Goal: Task Accomplishment & Management: Use online tool/utility

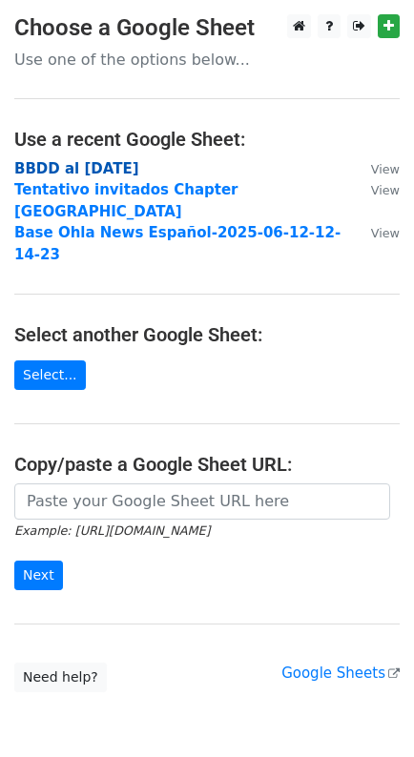
click at [87, 164] on strong "BBDD al [DATE]" at bounding box center [76, 168] width 125 height 17
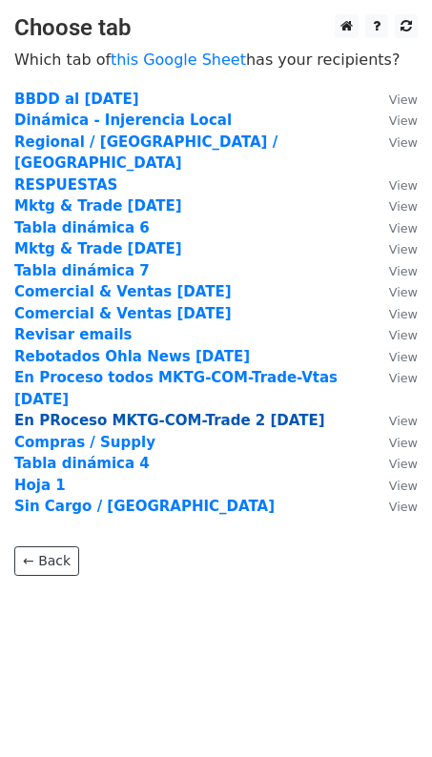
click at [51, 412] on strong "En PRoceso MKTG-COM-Trade 2 [DATE]" at bounding box center [169, 420] width 311 height 17
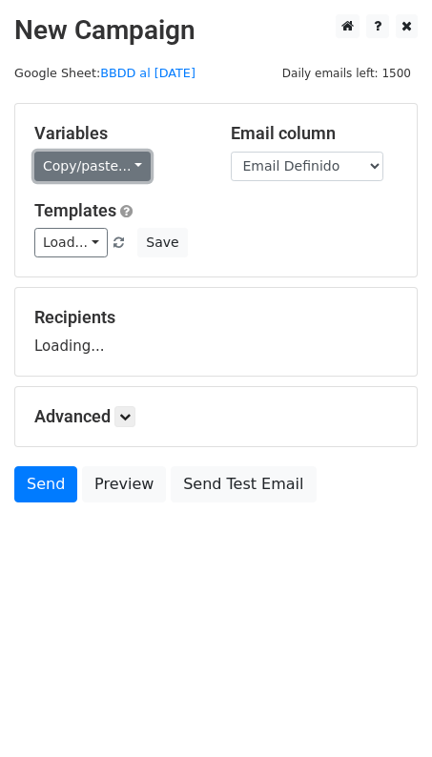
click at [128, 162] on link "Copy/paste..." at bounding box center [92, 167] width 116 height 30
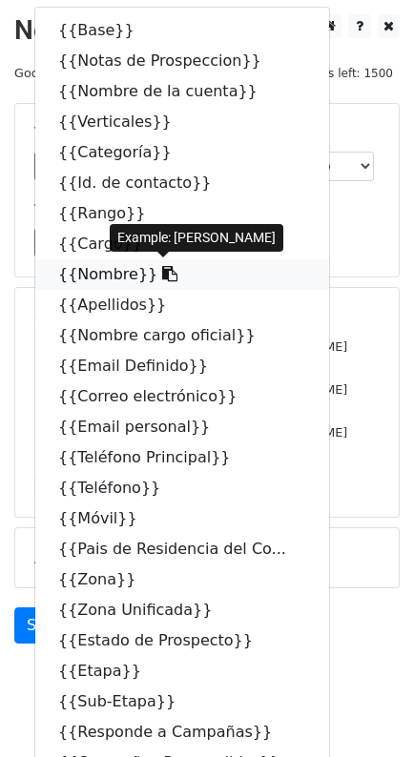
click at [162, 273] on icon at bounding box center [169, 273] width 15 height 15
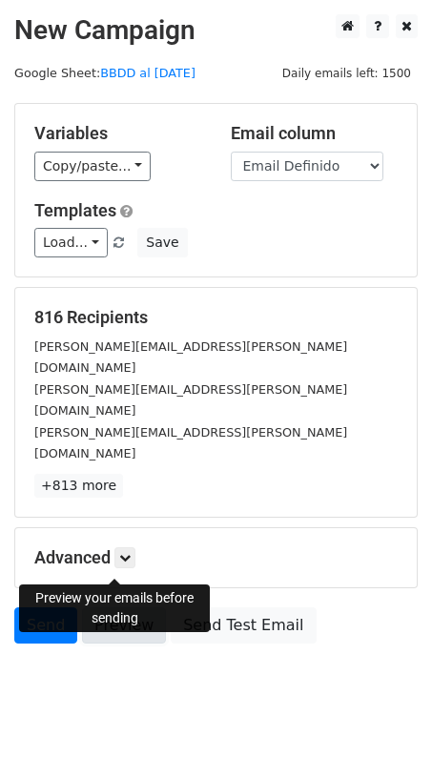
click at [123, 607] on link "Preview" at bounding box center [124, 625] width 84 height 36
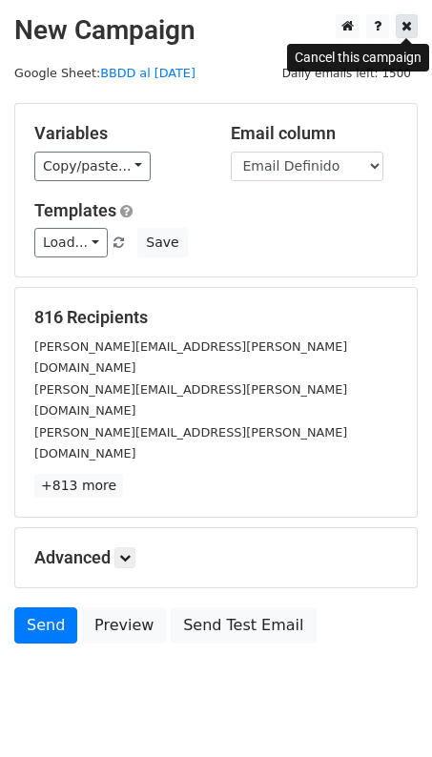
click at [412, 29] on link at bounding box center [407, 26] width 22 height 24
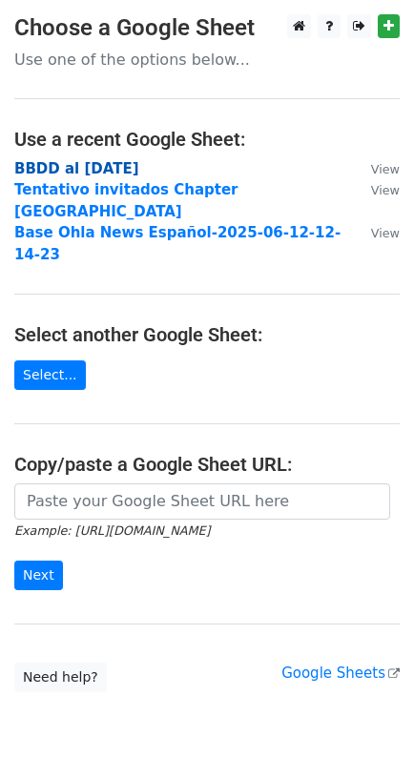
click at [47, 166] on strong "BBDD al [DATE]" at bounding box center [76, 168] width 125 height 17
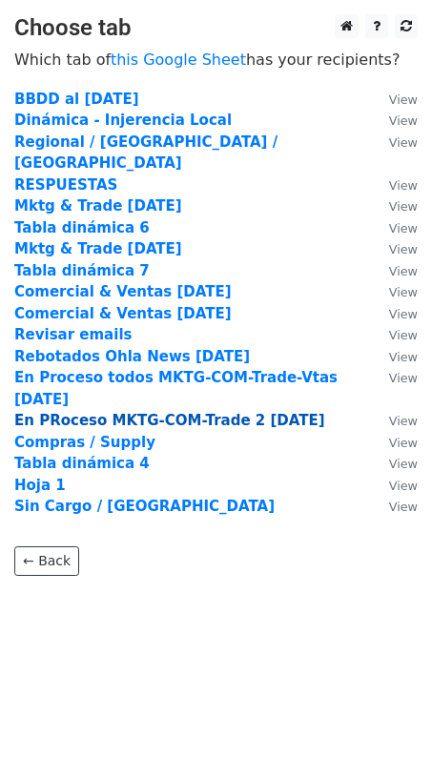
click at [143, 412] on strong "En PRoceso MKTG-COM-Trade 2 23Sep25" at bounding box center [169, 420] width 311 height 17
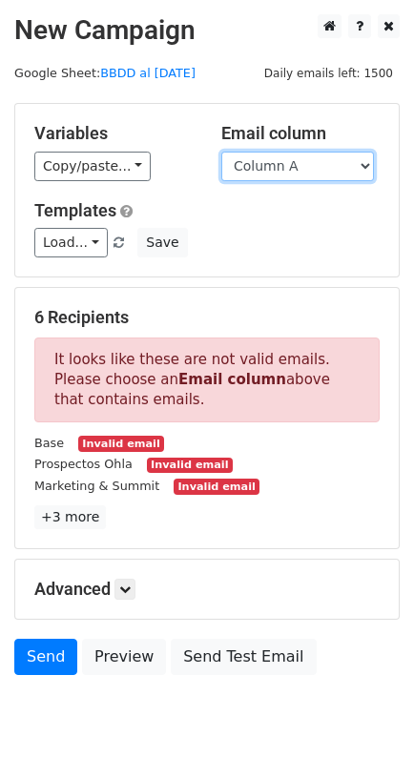
click at [365, 161] on select "Column A Column B Column C Column D Column E Column F Column G Column H Column …" at bounding box center [297, 167] width 153 height 30
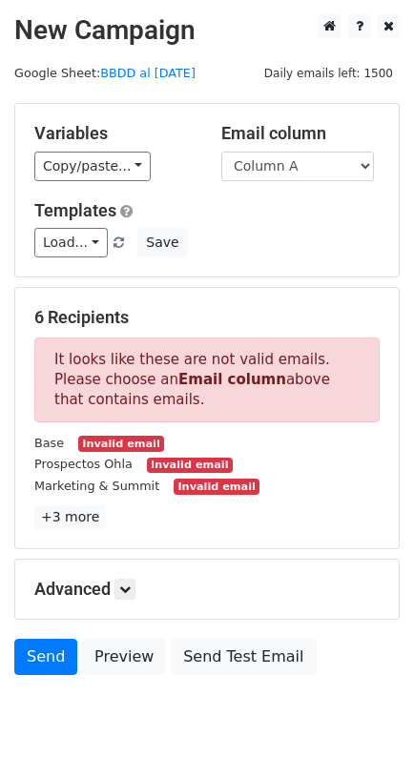
click at [351, 120] on div "Variables Copy/paste... {{Column A}} {{Column B}} {{Column C}} {{Column D}} {{C…" at bounding box center [206, 190] width 383 height 173
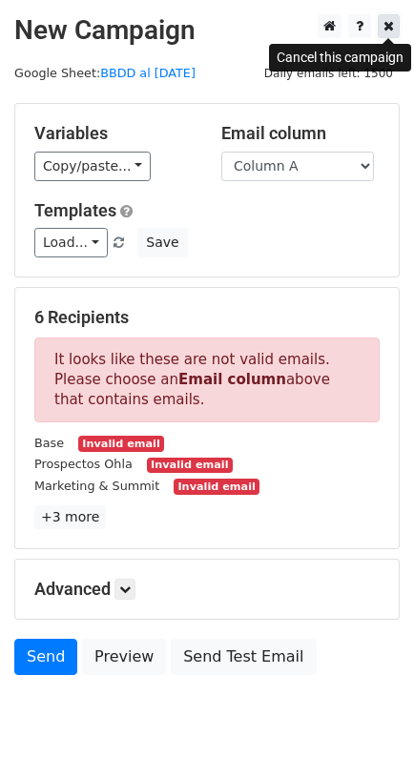
click at [388, 31] on icon at bounding box center [388, 25] width 10 height 13
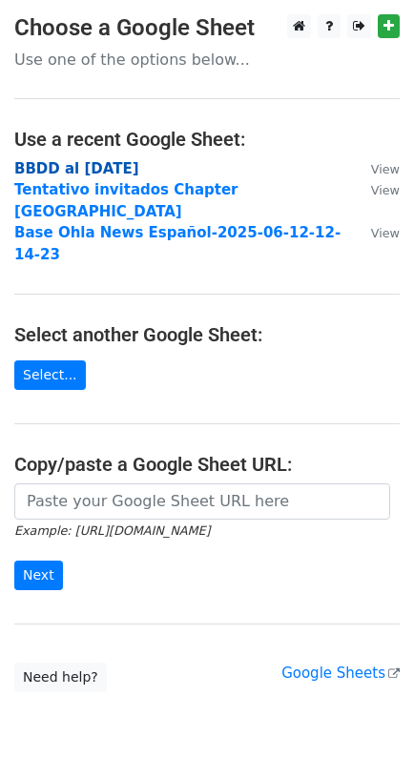
click at [95, 173] on strong "BBDD al [DATE]" at bounding box center [76, 168] width 125 height 17
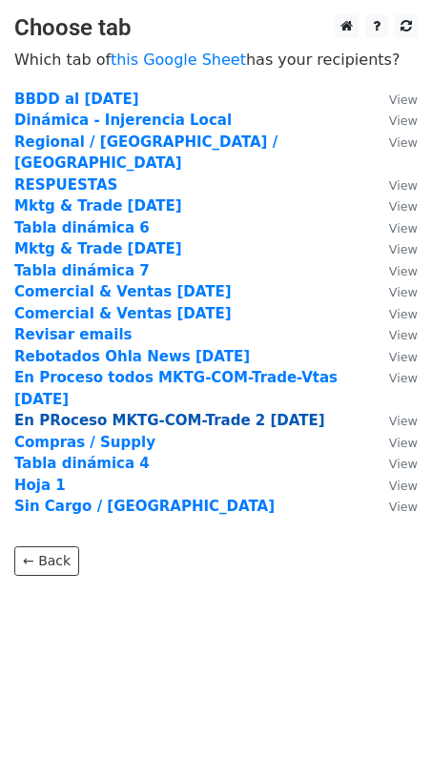
click at [47, 412] on strong "En PRoceso MKTG-COM-Trade 2 [DATE]" at bounding box center [169, 420] width 311 height 17
click at [47, 412] on strong "En PRoceso MKTG-COM-Trade 2 23Sep25" at bounding box center [169, 420] width 311 height 17
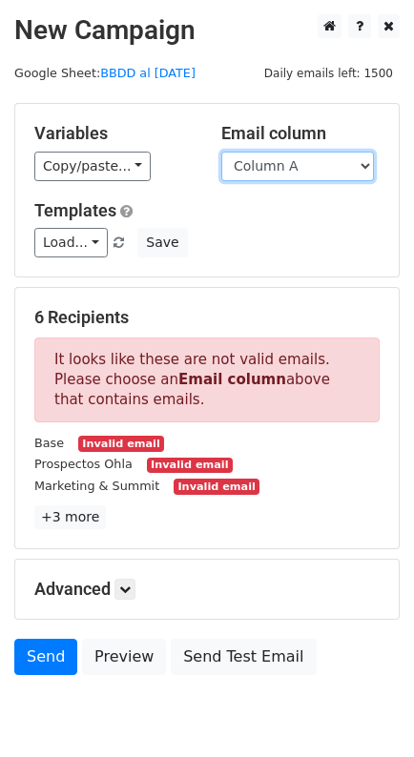
click at [367, 166] on select "Column A Column B Column C Column D Column E Column F Column G Column H Column …" at bounding box center [297, 167] width 153 height 30
select select "Column I"
click at [221, 152] on select "Column A Column B Column C Column D Column E Column F Column G Column H Column …" at bounding box center [297, 167] width 153 height 30
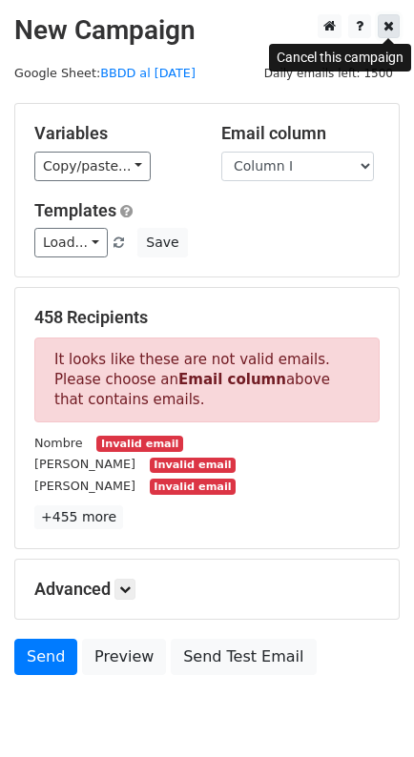
click at [389, 23] on icon at bounding box center [388, 25] width 10 height 13
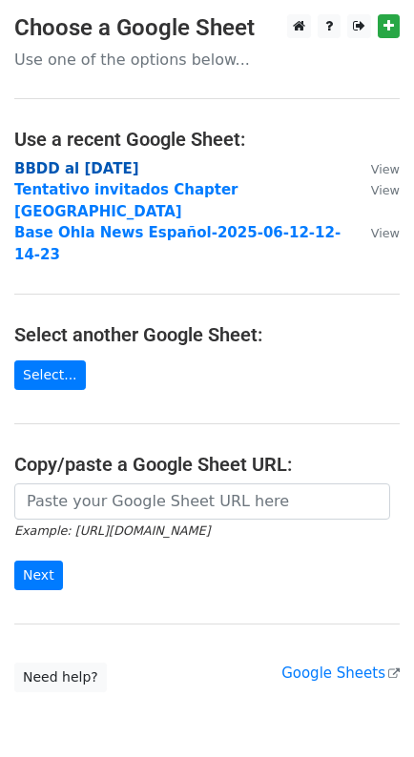
click at [68, 162] on strong "BBDD al [DATE]" at bounding box center [76, 168] width 125 height 17
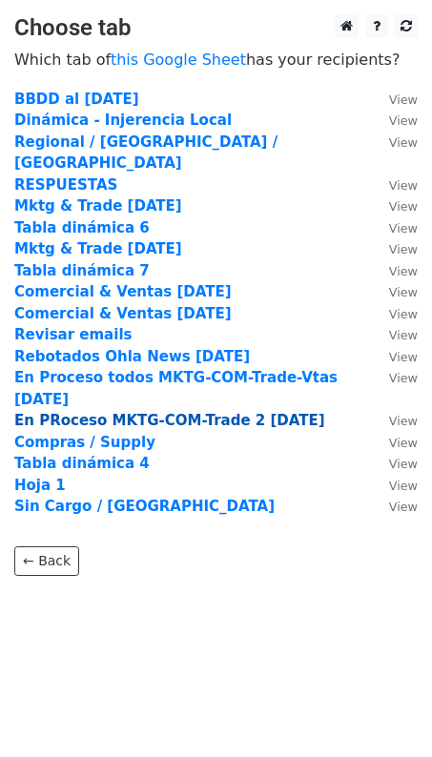
click at [89, 412] on strong "En PRoceso MKTG-COM-Trade 2 [DATE]" at bounding box center [169, 420] width 311 height 17
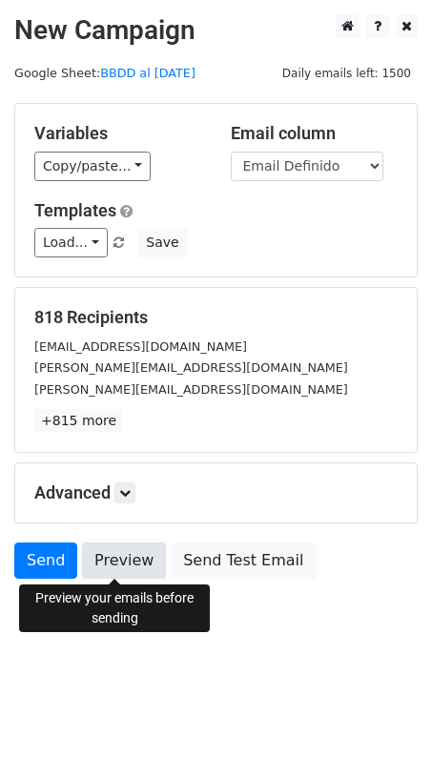
click at [100, 564] on link "Preview" at bounding box center [124, 560] width 84 height 36
click at [115, 557] on link "Preview" at bounding box center [124, 560] width 84 height 36
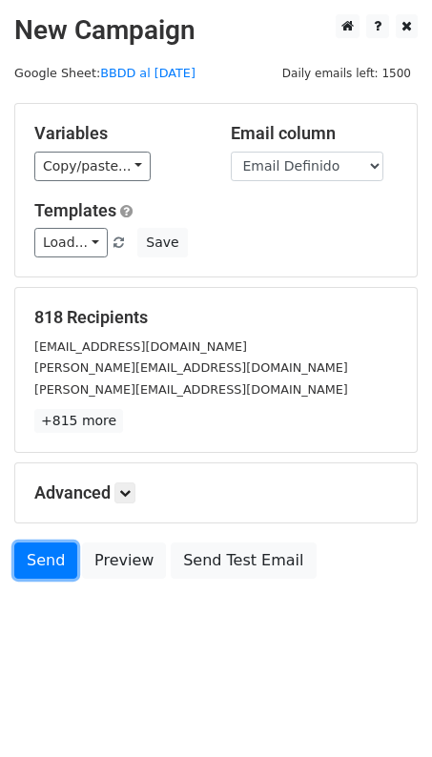
drag, startPoint x: 48, startPoint y: 564, endPoint x: 1, endPoint y: 520, distance: 64.7
click at [48, 564] on link "Send" at bounding box center [45, 560] width 63 height 36
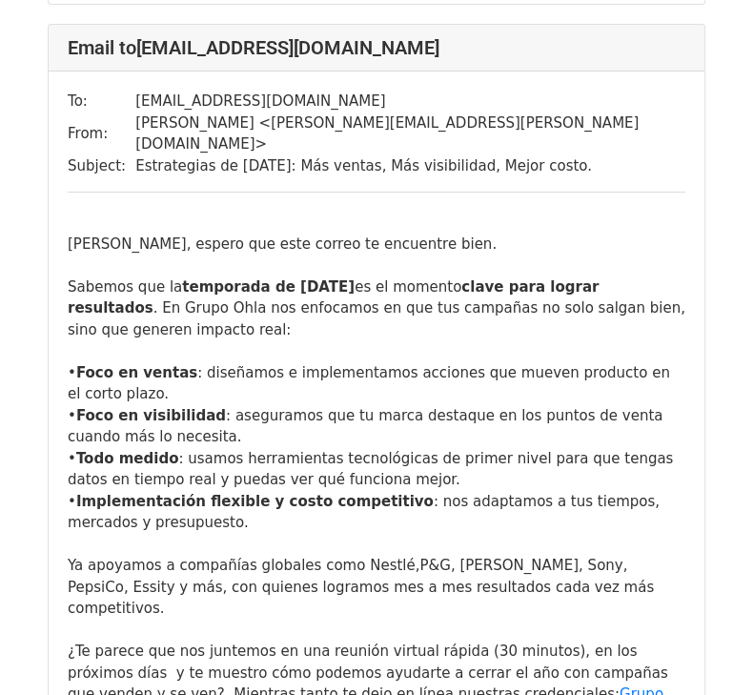
scroll to position [29170, 0]
